Goal: Task Accomplishment & Management: Manage account settings

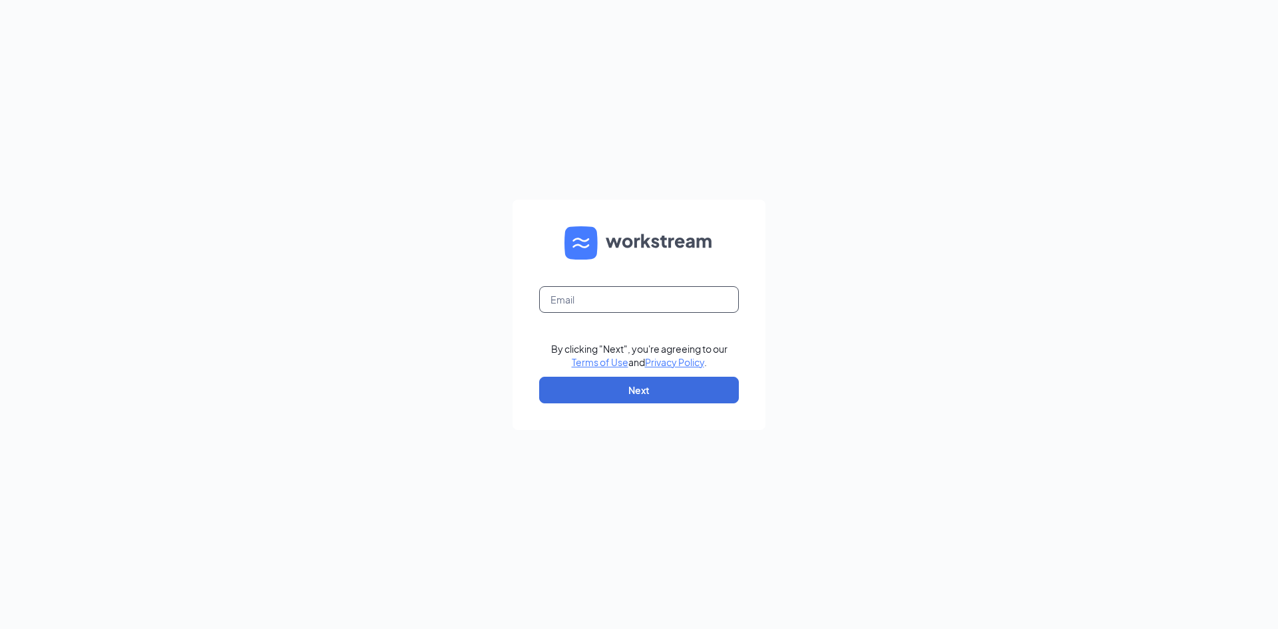
click at [646, 304] on input "text" at bounding box center [639, 299] width 200 height 27
click at [632, 303] on input "text" at bounding box center [639, 299] width 200 height 27
type input "jmoorewendysgm@yahoo.com"
click at [642, 383] on button "Next" at bounding box center [639, 390] width 200 height 27
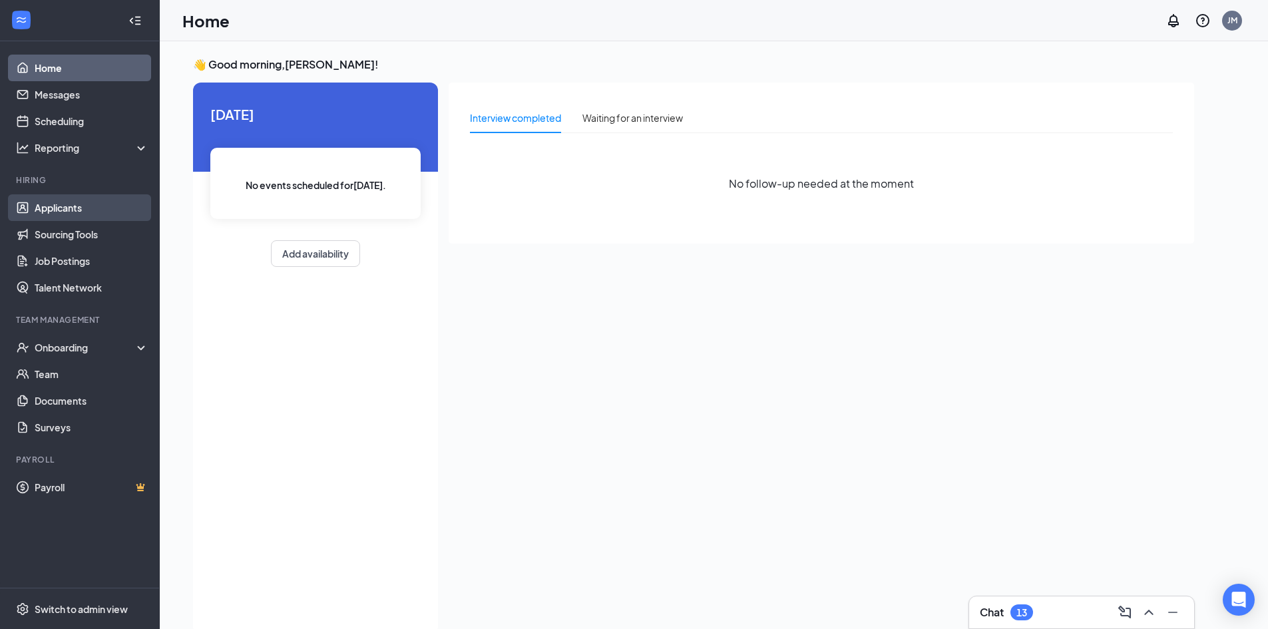
click at [68, 206] on link "Applicants" at bounding box center [92, 207] width 114 height 27
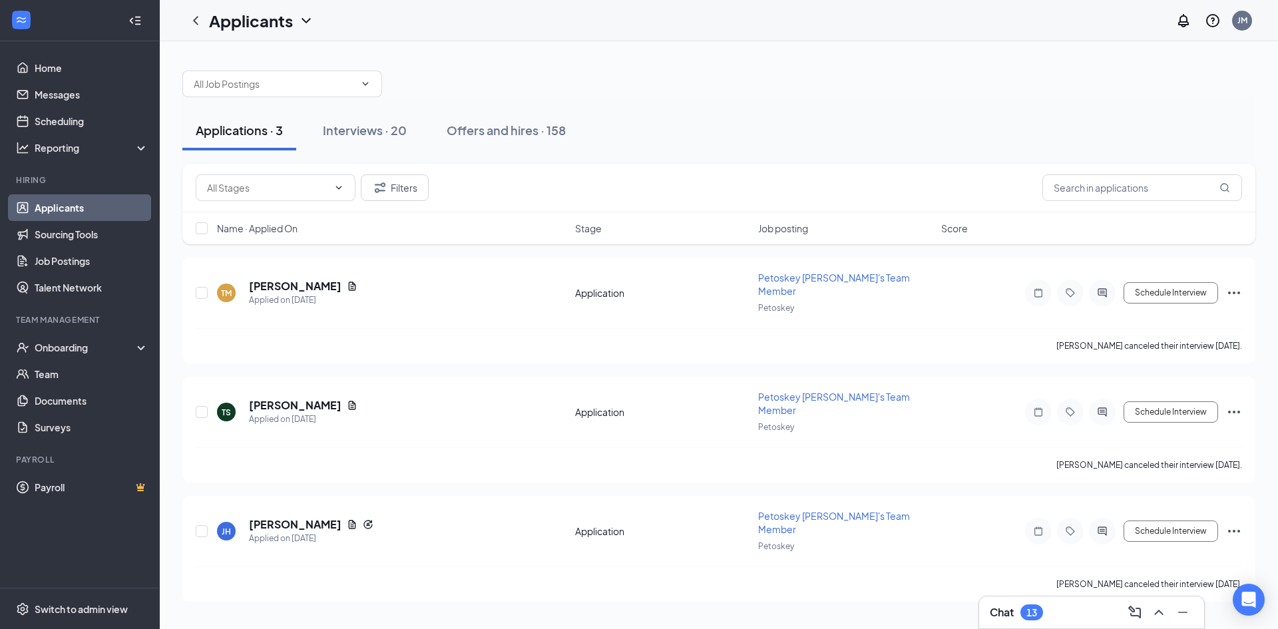
click at [278, 230] on span "Name · Applied On" at bounding box center [257, 228] width 81 height 13
click at [337, 132] on div "Interviews · 20" at bounding box center [365, 130] width 84 height 17
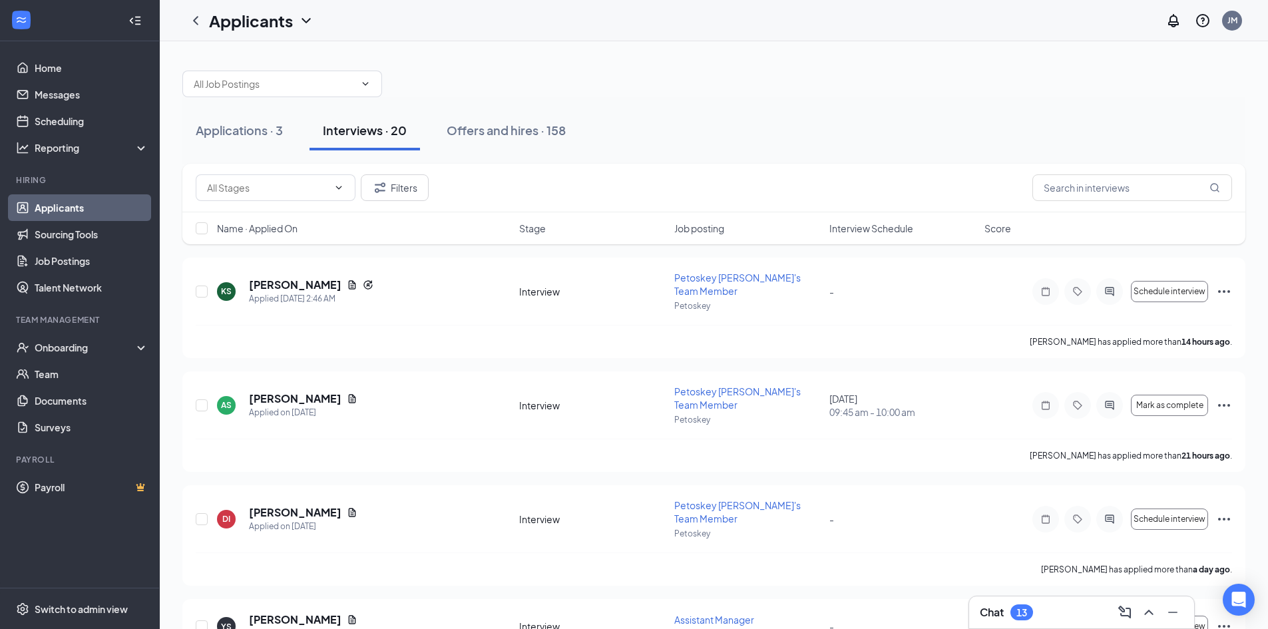
click at [898, 222] on span "Interview Schedule" at bounding box center [871, 228] width 84 height 13
